Goal: Navigation & Orientation: Find specific page/section

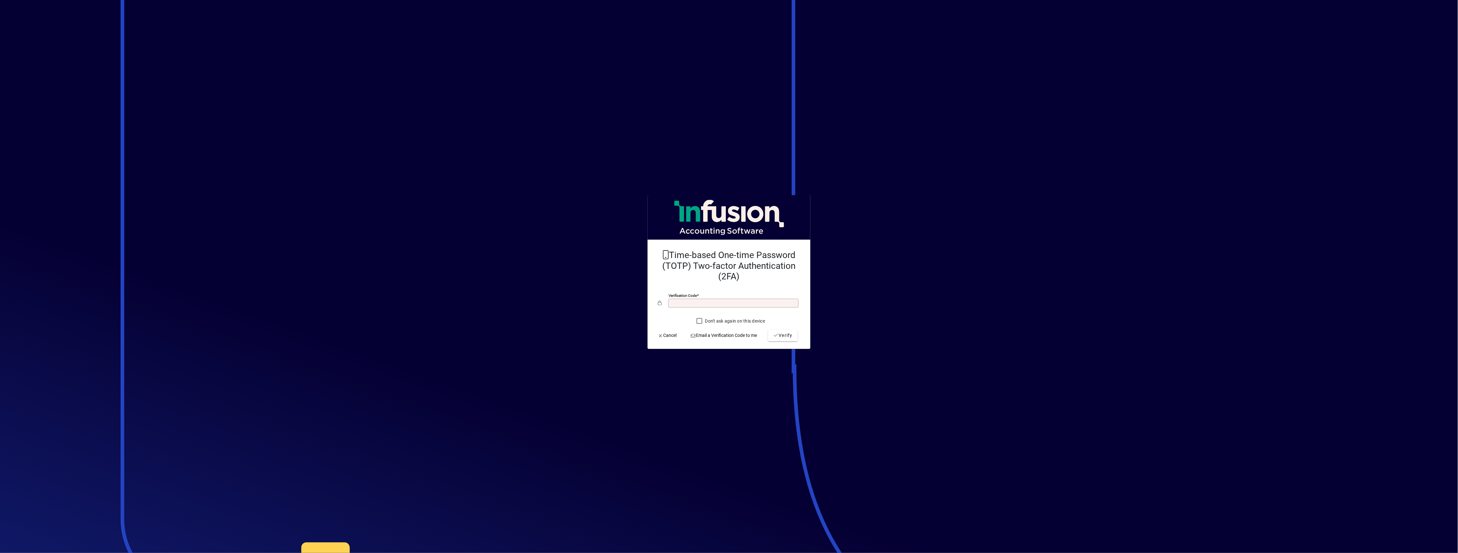
click at [701, 302] on input "Verification code" at bounding box center [734, 303] width 128 height 5
click at [773, 334] on icon "submit" at bounding box center [776, 335] width 6 height 4
drag, startPoint x: 709, startPoint y: 304, endPoint x: 608, endPoint y: 301, distance: 100.8
click at [608, 301] on app-login-layout "TOTP verification failed. Time-based One-time Password (TOTP) Two-factor Authen…" at bounding box center [729, 276] width 1458 height 553
type input "******"
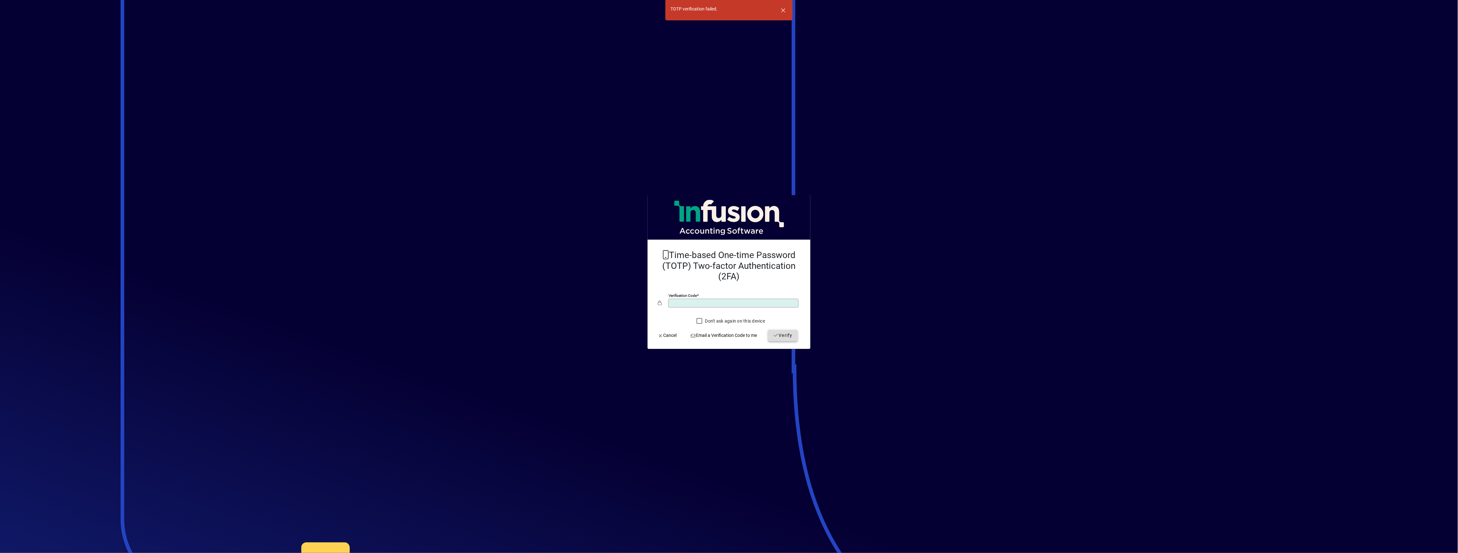
click at [775, 338] on icon "submit" at bounding box center [776, 335] width 6 height 4
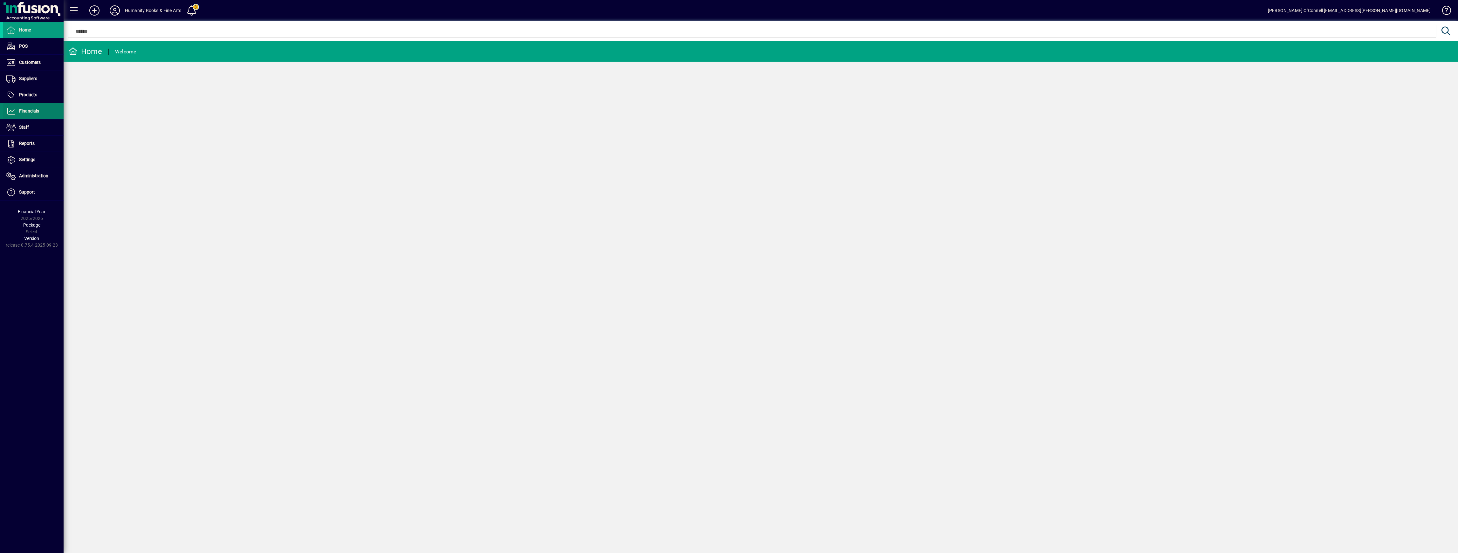
click at [34, 110] on span "Financials" at bounding box center [29, 110] width 20 height 5
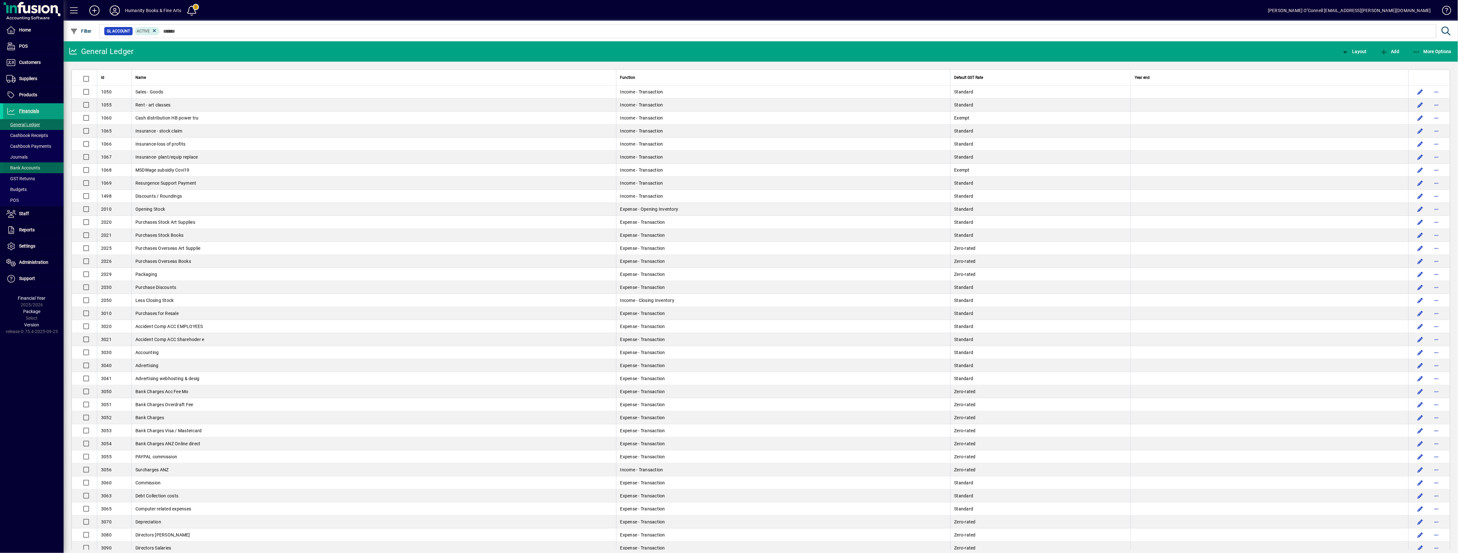
click at [30, 167] on span "Bank Accounts" at bounding box center [23, 167] width 34 height 5
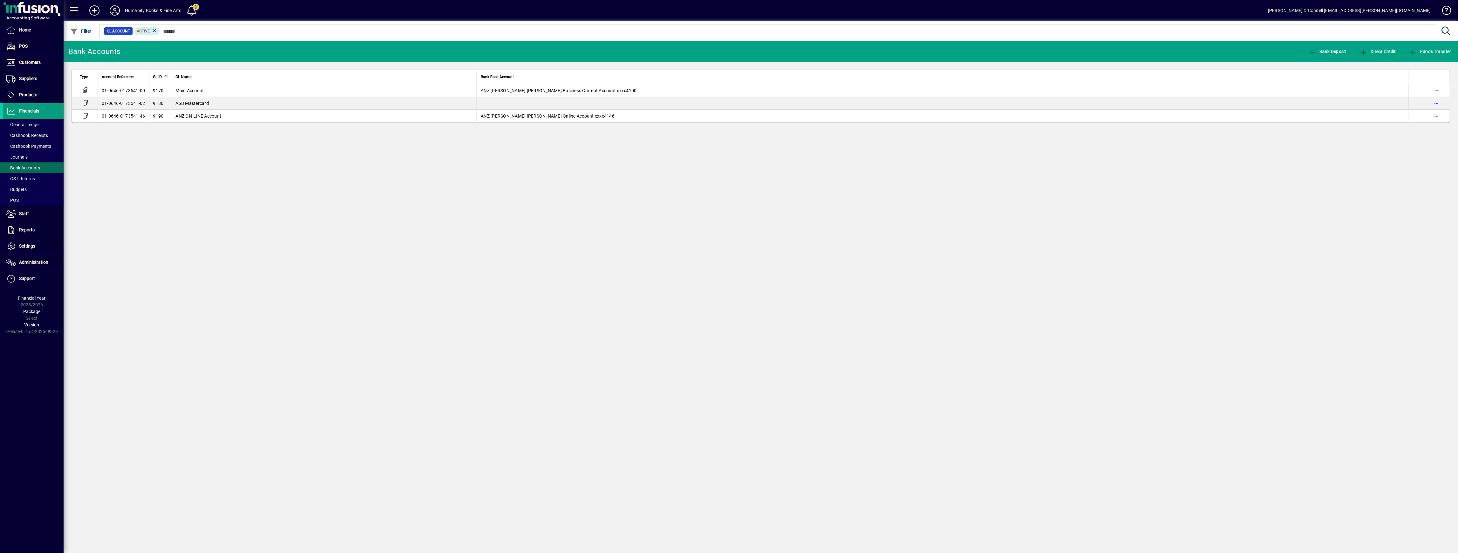
click at [649, 233] on div "Bank Accounts Bank Deposit Direct Credit Funds Transfer Type Account Reference …" at bounding box center [761, 297] width 1394 height 512
